Goal: Find specific page/section: Find specific page/section

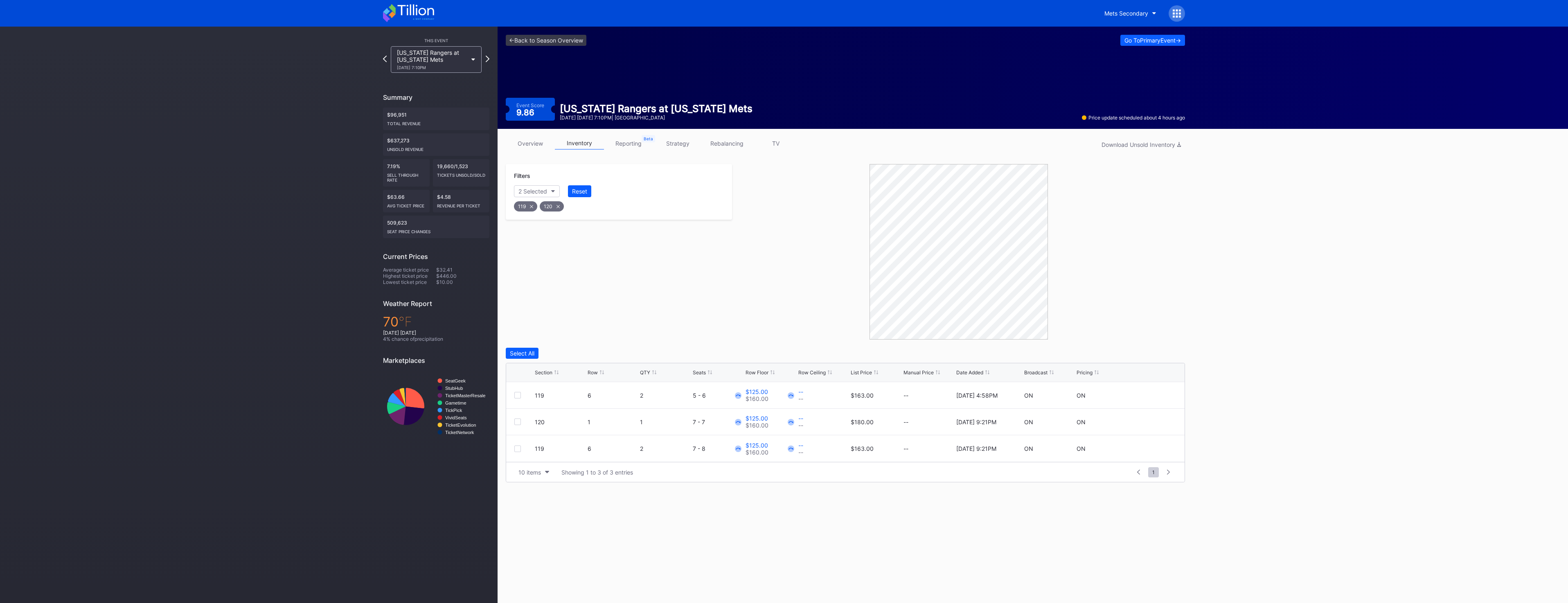
click at [424, 14] on icon at bounding box center [408, 13] width 51 height 18
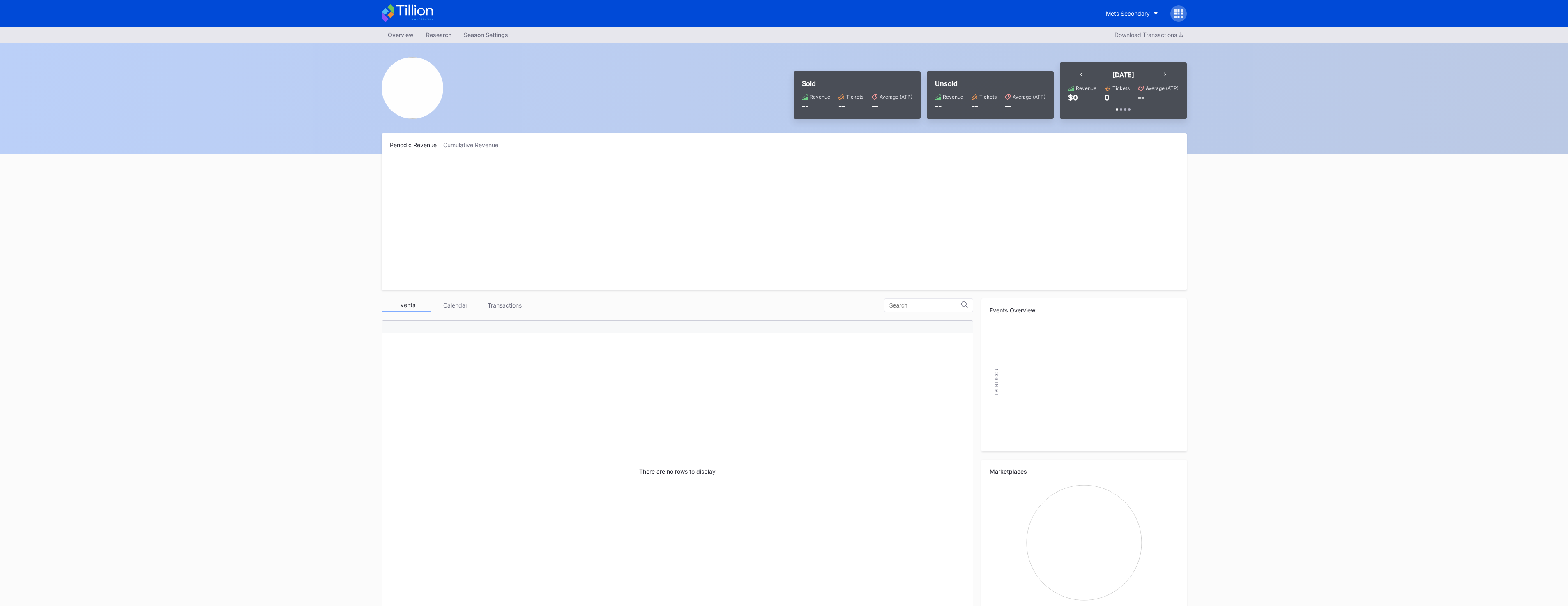
click at [414, 7] on icon at bounding box center [408, 13] width 51 height 18
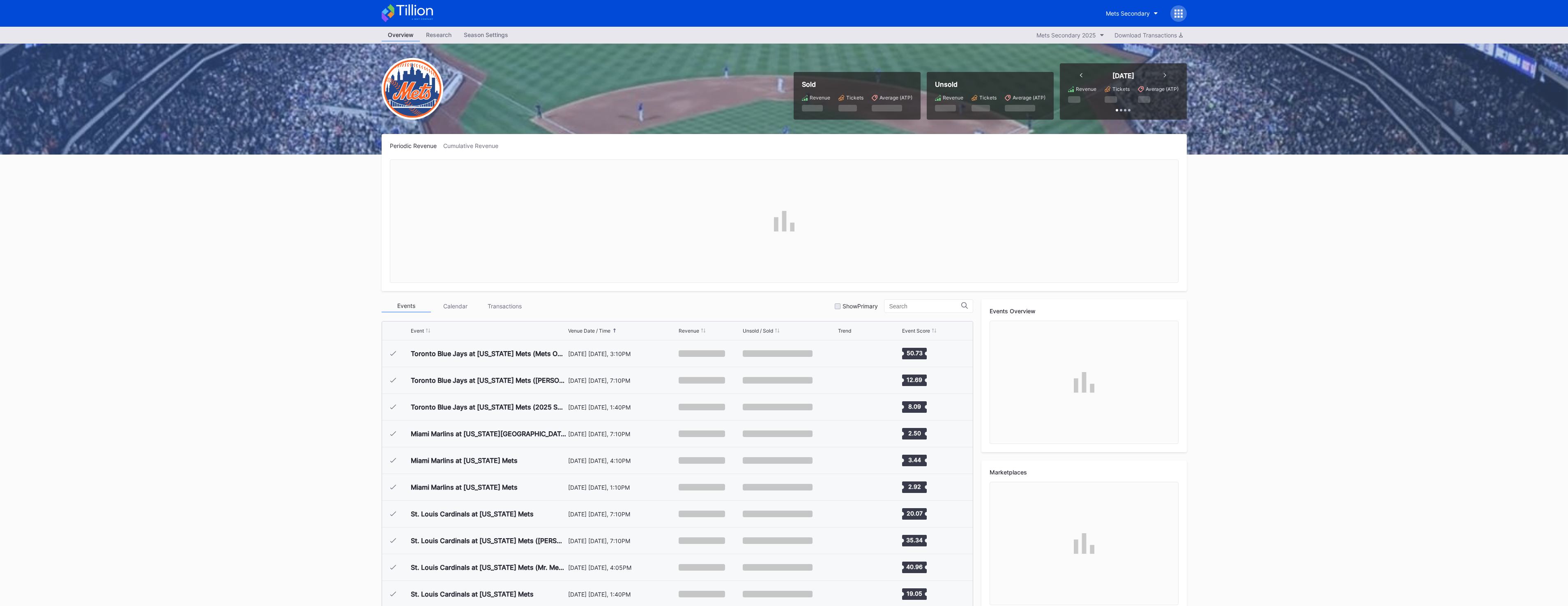
scroll to position [1764, 0]
